Goal: Task Accomplishment & Management: Manage account settings

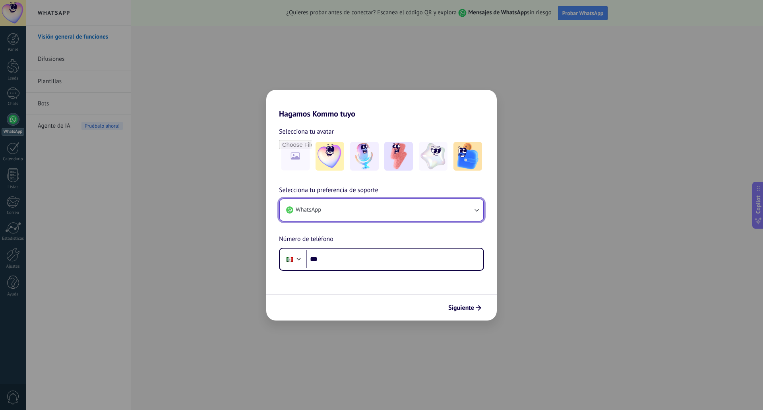
click at [333, 211] on button "WhatsApp" at bounding box center [381, 209] width 203 height 21
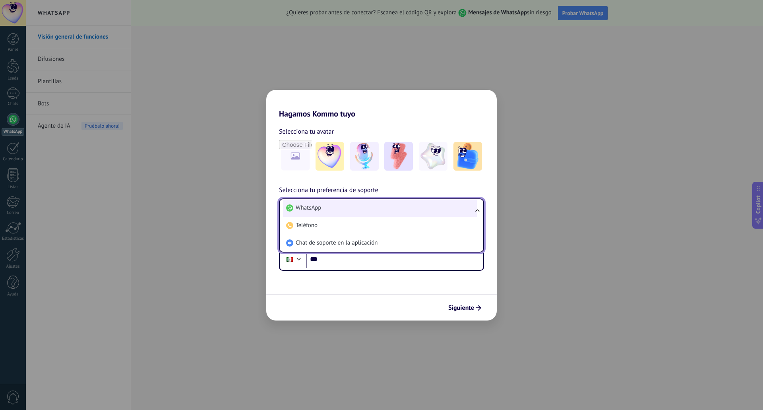
click at [317, 210] on span "WhatsApp" at bounding box center [308, 208] width 25 height 8
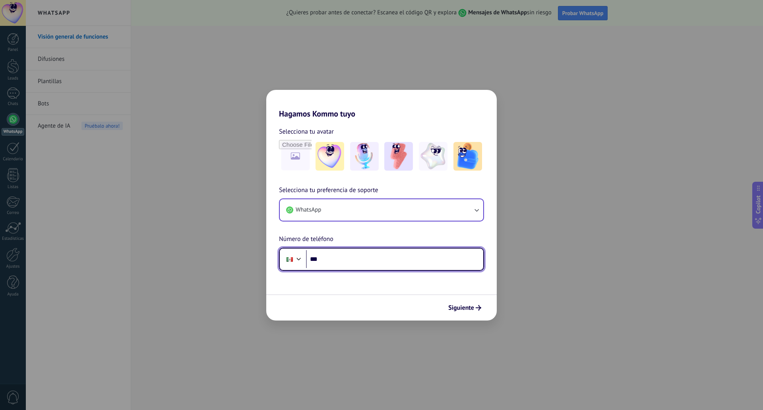
click at [326, 257] on input "***" at bounding box center [394, 259] width 177 height 18
type input "**********"
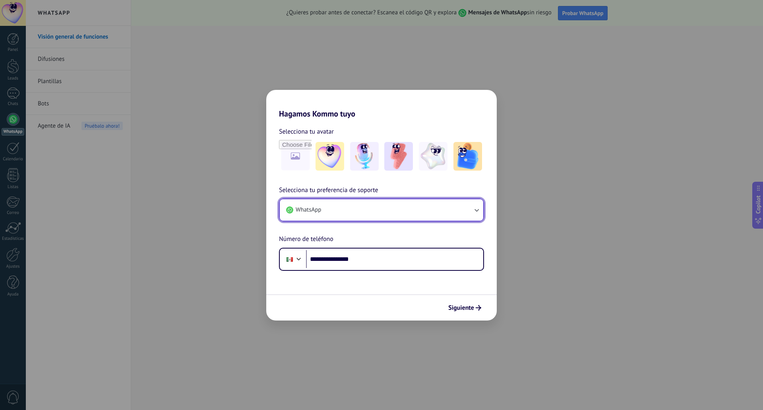
click at [423, 212] on button "WhatsApp" at bounding box center [381, 209] width 203 height 21
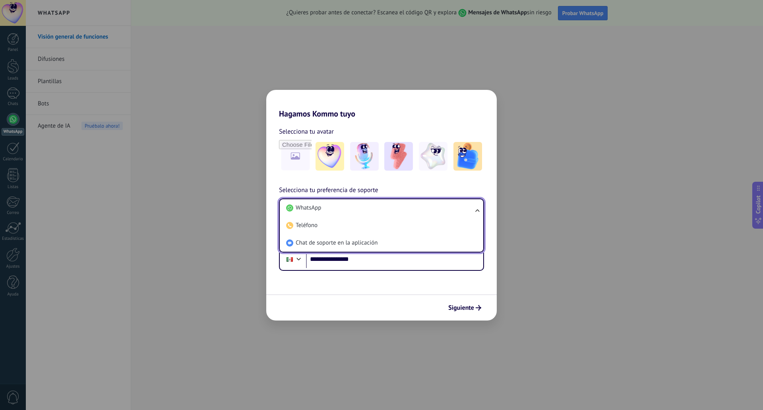
click at [383, 289] on form "**********" at bounding box center [381, 219] width 230 height 202
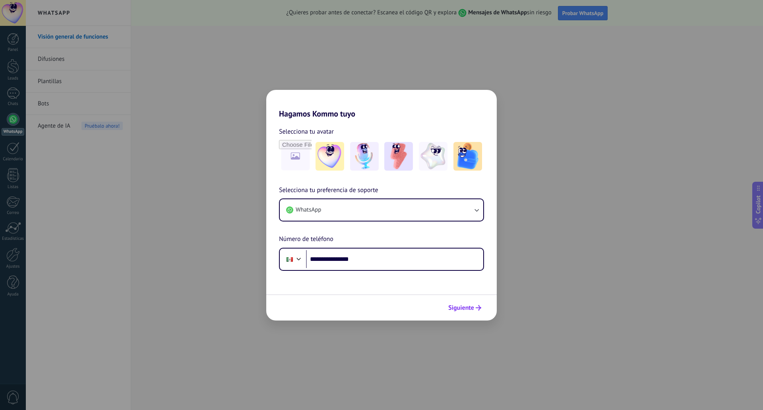
click at [469, 310] on span "Siguiente" at bounding box center [461, 308] width 26 height 6
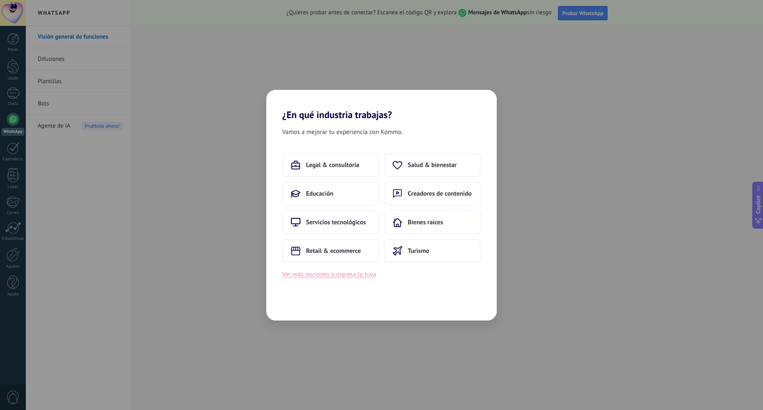
click at [348, 274] on button "Ver más opciones o ingresa la tuya" at bounding box center [329, 274] width 94 height 10
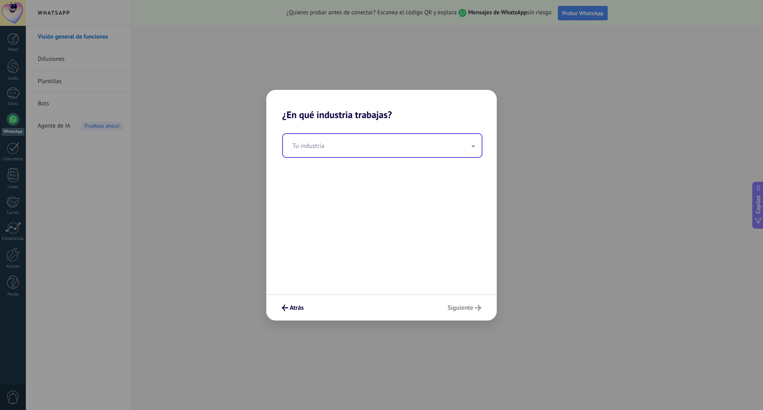
click at [326, 146] on input "text" at bounding box center [382, 145] width 199 height 23
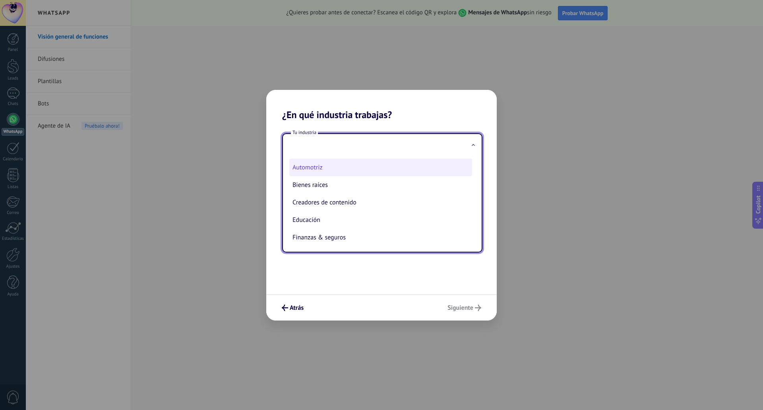
click at [314, 171] on li "Automotriz" at bounding box center [380, 167] width 183 height 17
type input "**********"
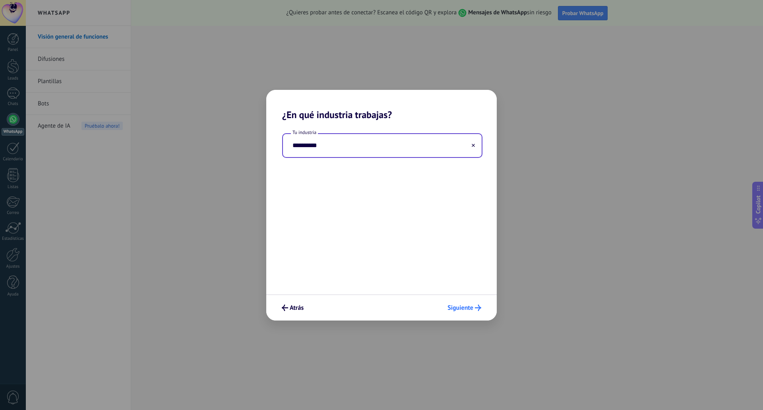
click at [459, 306] on span "Siguiente" at bounding box center [460, 308] width 26 height 6
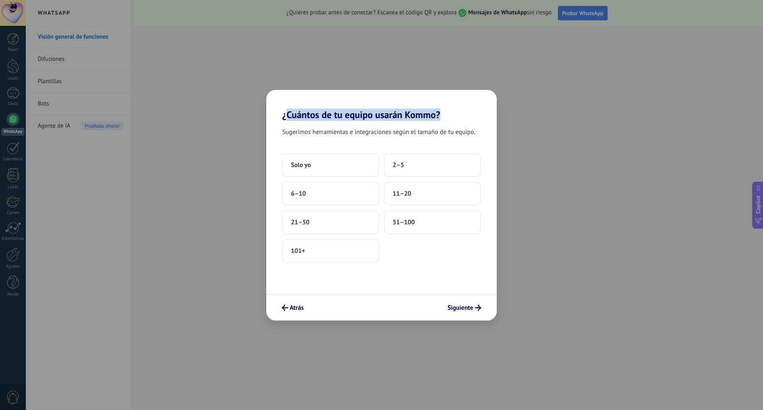
drag, startPoint x: 287, startPoint y: 115, endPoint x: 459, endPoint y: 118, distance: 172.0
click at [459, 118] on h2 "¿Cuántos de tu equipo usarán Kommo?" at bounding box center [381, 105] width 230 height 31
click at [321, 165] on button "Solo yo" at bounding box center [330, 165] width 97 height 24
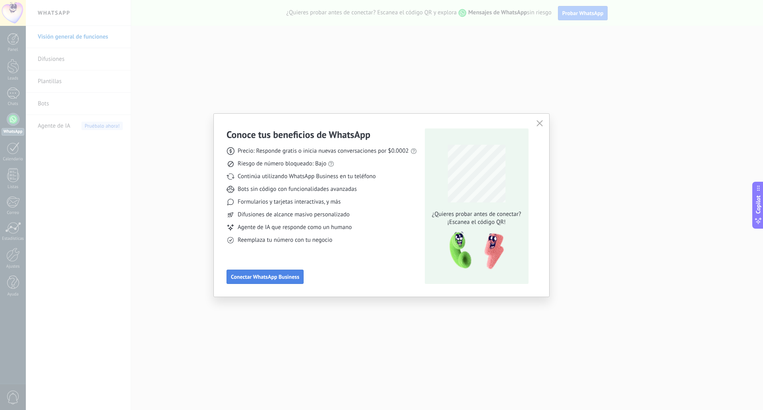
click at [246, 276] on span "Conectar WhatsApp Business" at bounding box center [265, 277] width 68 height 6
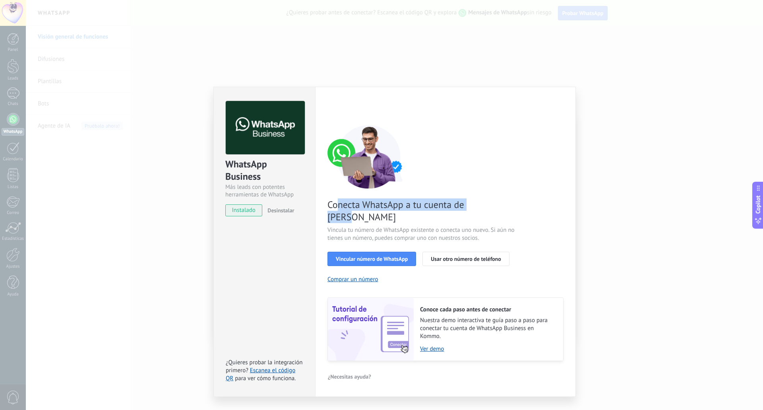
drag, startPoint x: 336, startPoint y: 203, endPoint x: 528, endPoint y: 206, distance: 191.9
click at [528, 206] on div "Conecta WhatsApp a tu cuenta de Kommo Vincula tu número de WhatsApp existente o…" at bounding box center [445, 243] width 236 height 236
click at [250, 209] on span "instalado" at bounding box center [244, 210] width 36 height 12
click at [465, 264] on div "Conecta WhatsApp a tu cuenta de Kommo Vincula tu número de WhatsApp existente o…" at bounding box center [445, 243] width 236 height 236
click at [380, 256] on span "Vincular número de WhatsApp" at bounding box center [372, 259] width 72 height 6
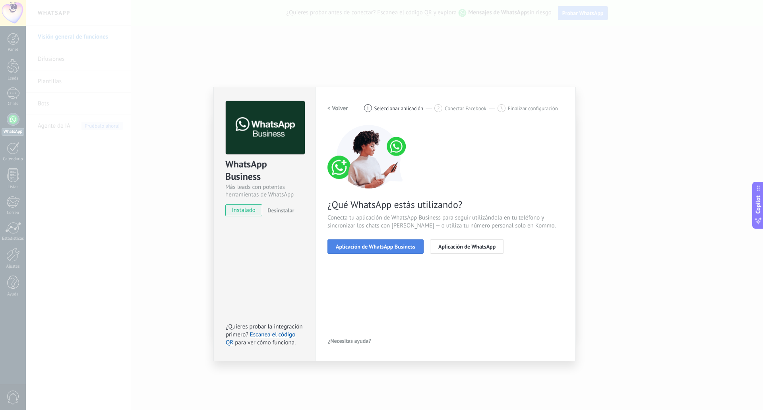
click at [361, 248] on span "Aplicación de WhatsApp Business" at bounding box center [375, 247] width 79 height 6
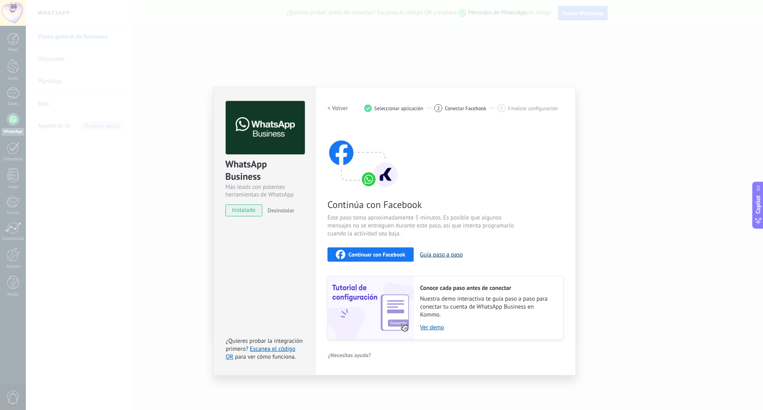
click at [432, 256] on button "Guía paso a paso" at bounding box center [441, 255] width 43 height 8
click at [271, 145] on img at bounding box center [265, 128] width 79 height 54
click at [340, 105] on h2 "< Volver" at bounding box center [337, 108] width 21 height 8
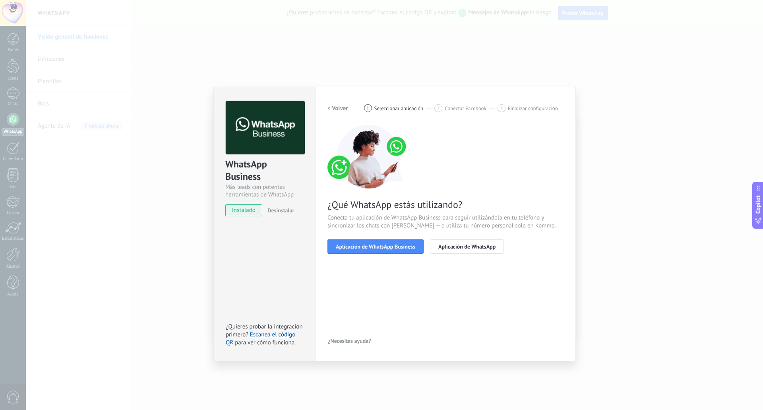
click at [337, 110] on h2 "< Volver" at bounding box center [337, 108] width 21 height 8
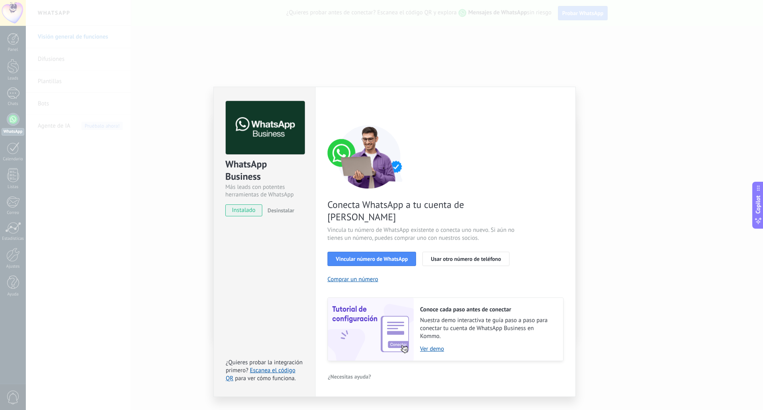
click at [279, 206] on button "Desinstalar" at bounding box center [279, 210] width 30 height 12
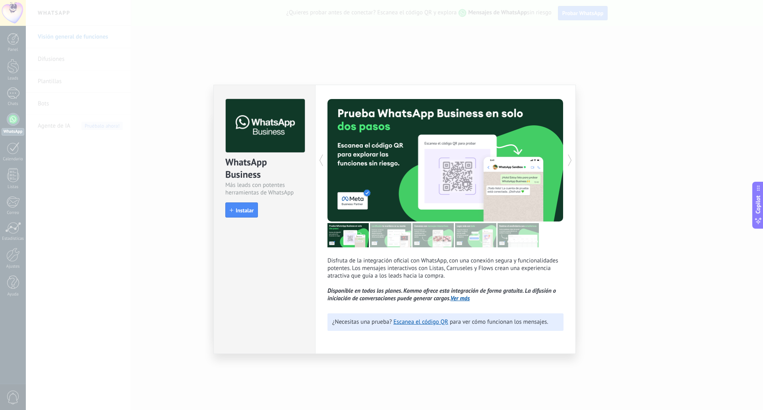
click at [418, 52] on div "WhatsApp Business Más leads con potentes herramientas de WhatsApp install Insta…" at bounding box center [394, 205] width 737 height 410
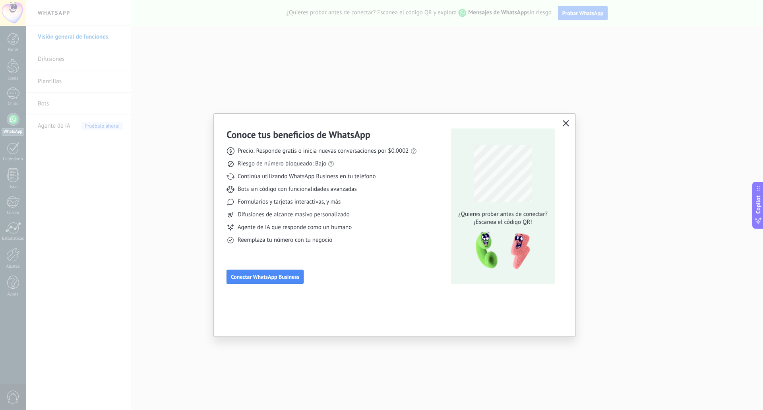
click at [568, 124] on icon "button" at bounding box center [566, 123] width 6 height 6
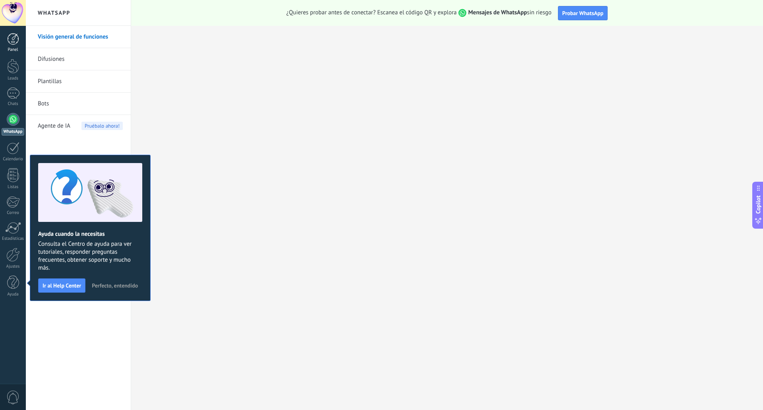
click at [14, 42] on div at bounding box center [13, 39] width 12 height 12
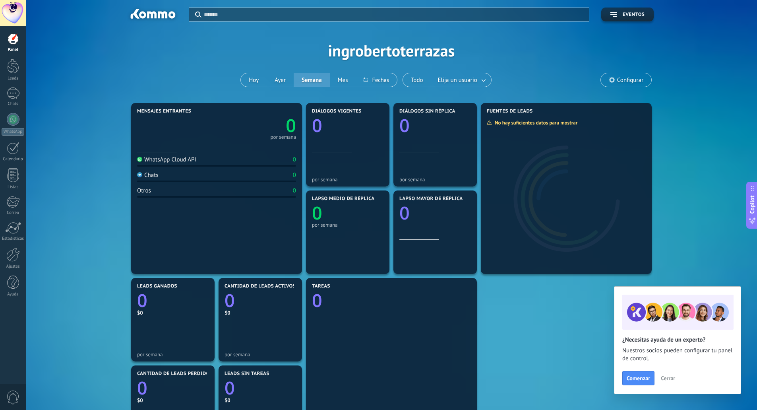
click at [664, 379] on span "Cerrar" at bounding box center [668, 378] width 14 height 6
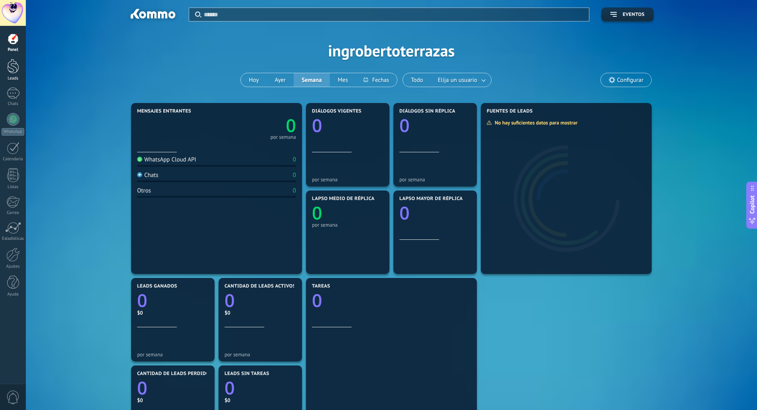
click at [17, 64] on div at bounding box center [13, 66] width 12 height 15
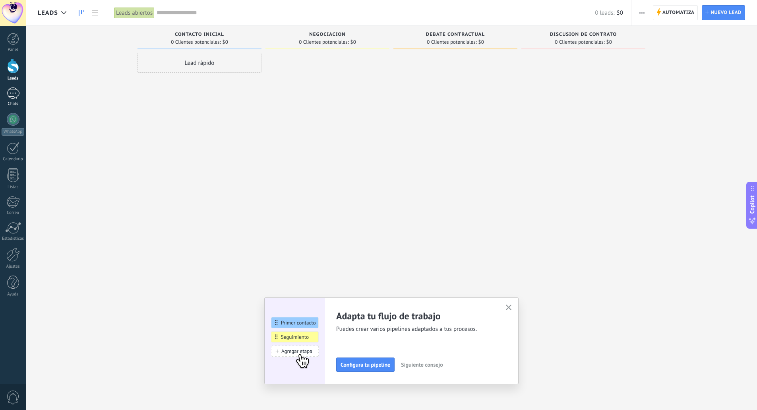
click at [17, 91] on div at bounding box center [13, 93] width 13 height 12
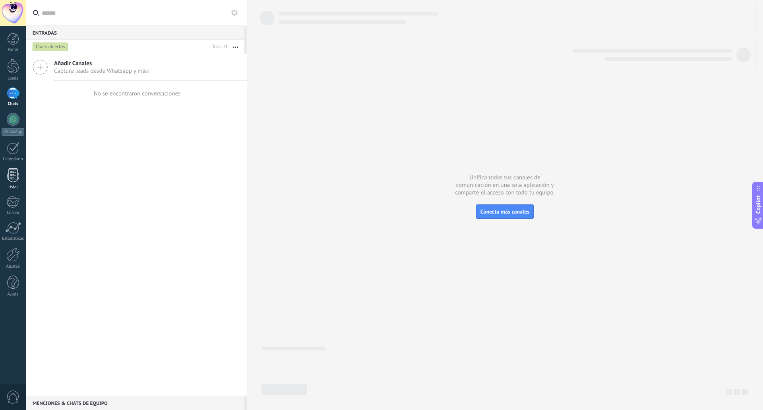
click at [14, 180] on div at bounding box center [13, 175] width 12 height 14
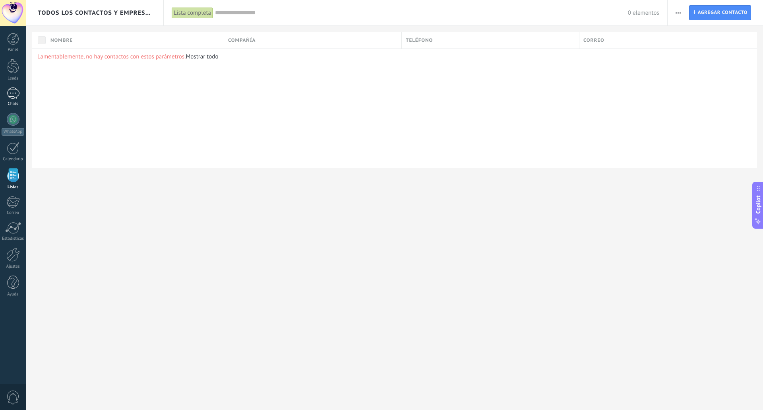
click at [18, 89] on div at bounding box center [13, 93] width 13 height 12
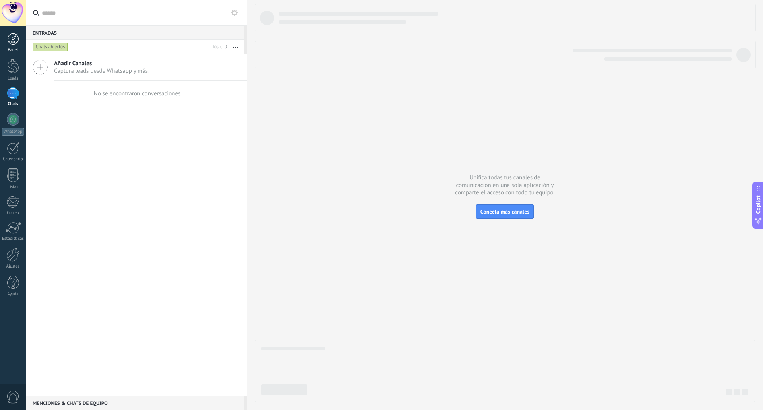
click at [18, 37] on div at bounding box center [13, 39] width 12 height 12
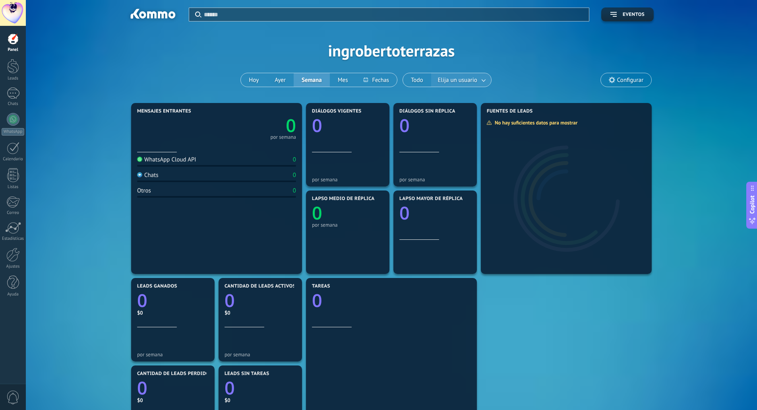
click at [460, 79] on span "Elija un usuario" at bounding box center [457, 80] width 43 height 11
click at [625, 77] on span "Configurar" at bounding box center [630, 80] width 26 height 7
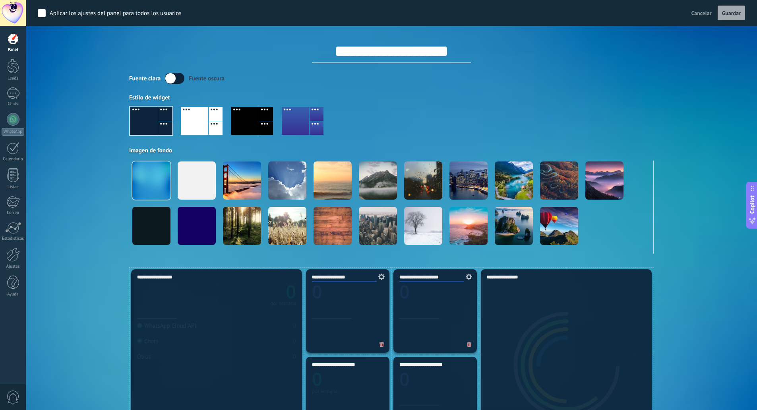
click at [428, 79] on div "Fuente [PERSON_NAME] oscura" at bounding box center [391, 78] width 524 height 11
click at [73, 14] on div "Aplicar los ajustes del panel para todos los usuarios" at bounding box center [116, 14] width 132 height 8
